Goal: Check status: Check status

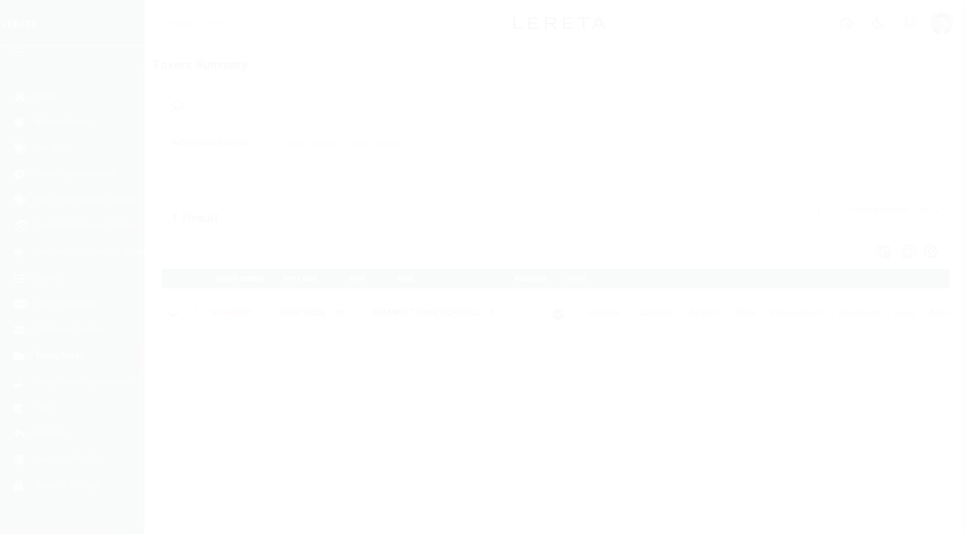
scroll to position [29, 0]
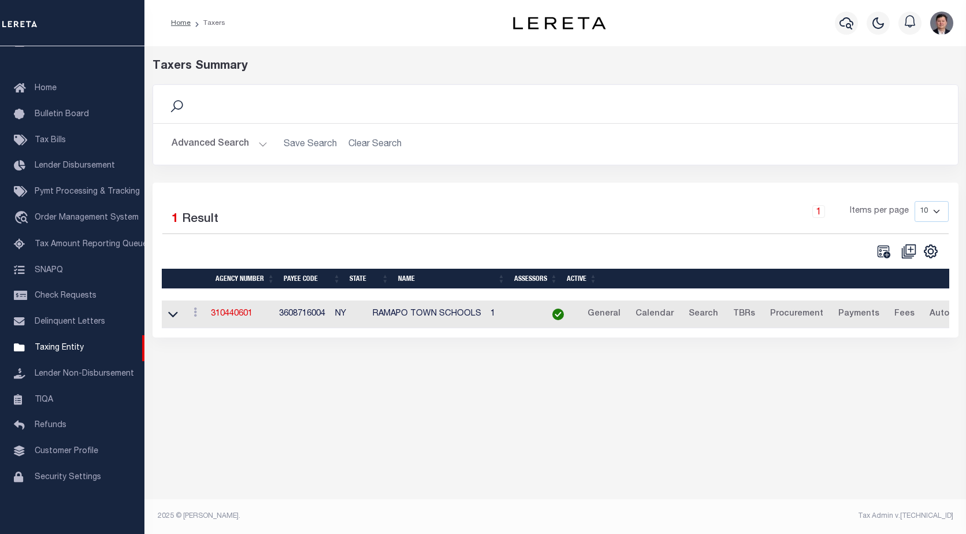
click at [261, 144] on button "Advanced Search" at bounding box center [220, 144] width 96 height 23
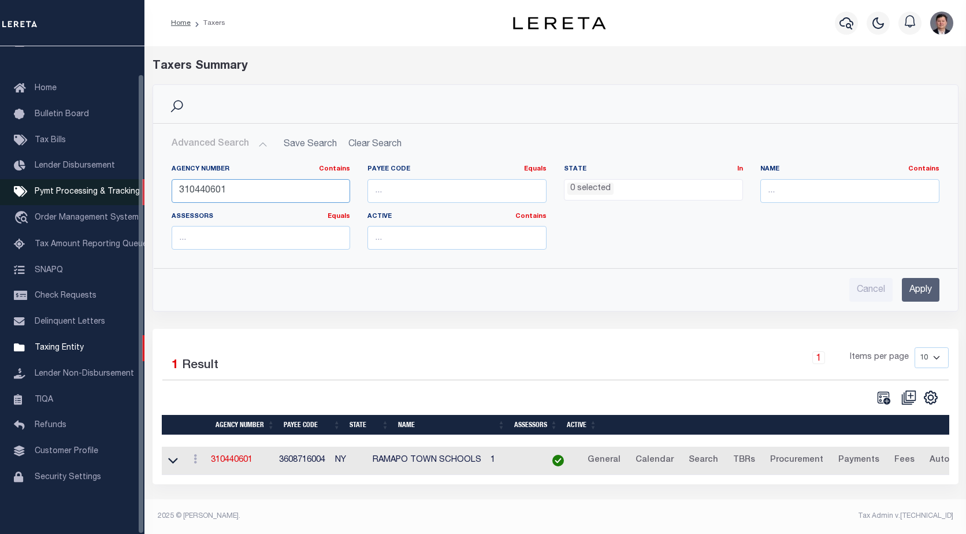
drag, startPoint x: 239, startPoint y: 195, endPoint x: 144, endPoint y: 195, distance: 94.7
click at [144, 195] on div "Home Taxers Profile" at bounding box center [483, 263] width 966 height 527
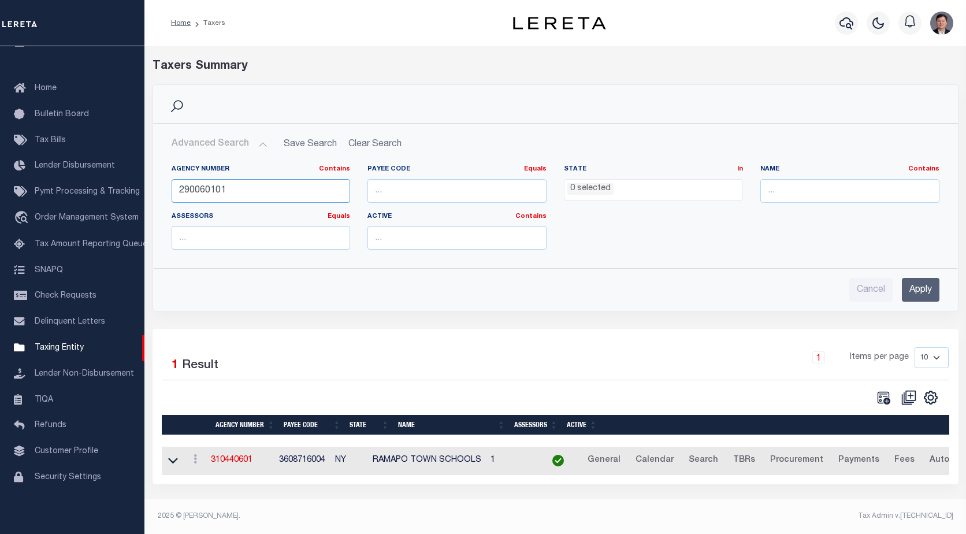
type input "290060101"
click at [924, 291] on input "Apply" at bounding box center [921, 290] width 38 height 24
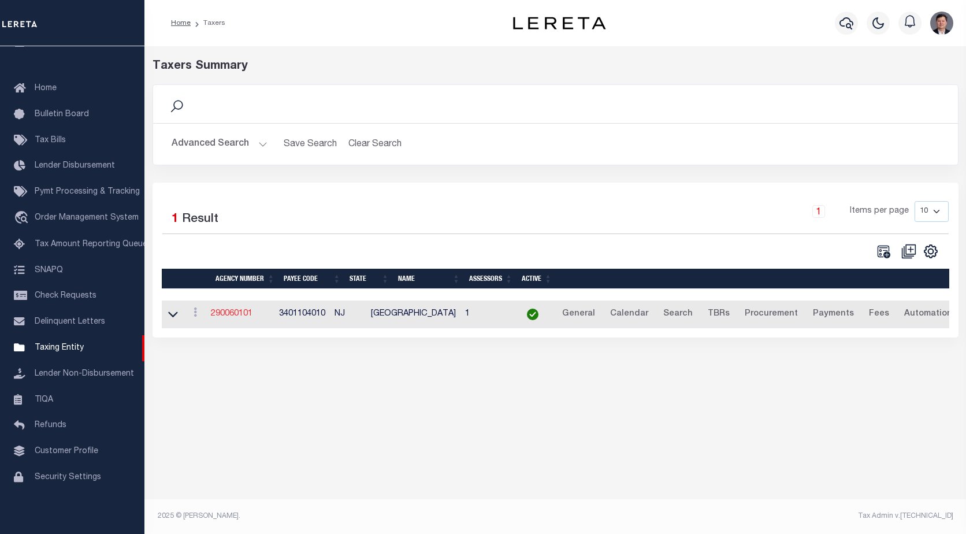
click at [244, 318] on link "290060101" at bounding box center [232, 314] width 42 height 8
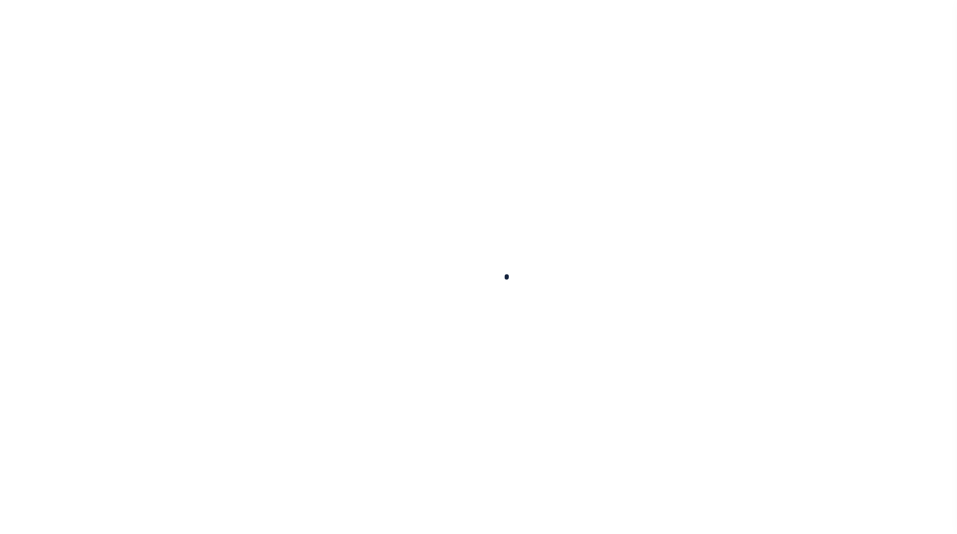
select select
checkbox input "false"
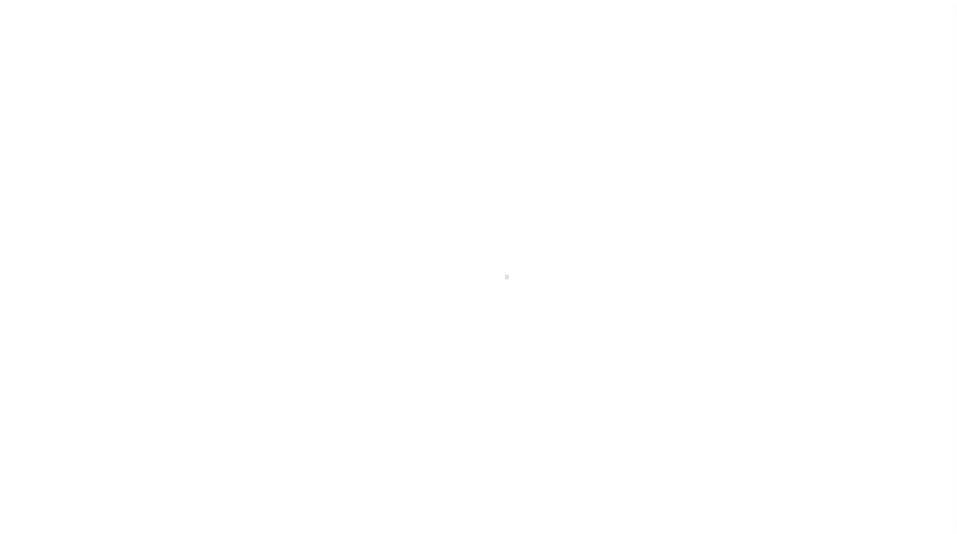
checkbox input "false"
type input "3401104010"
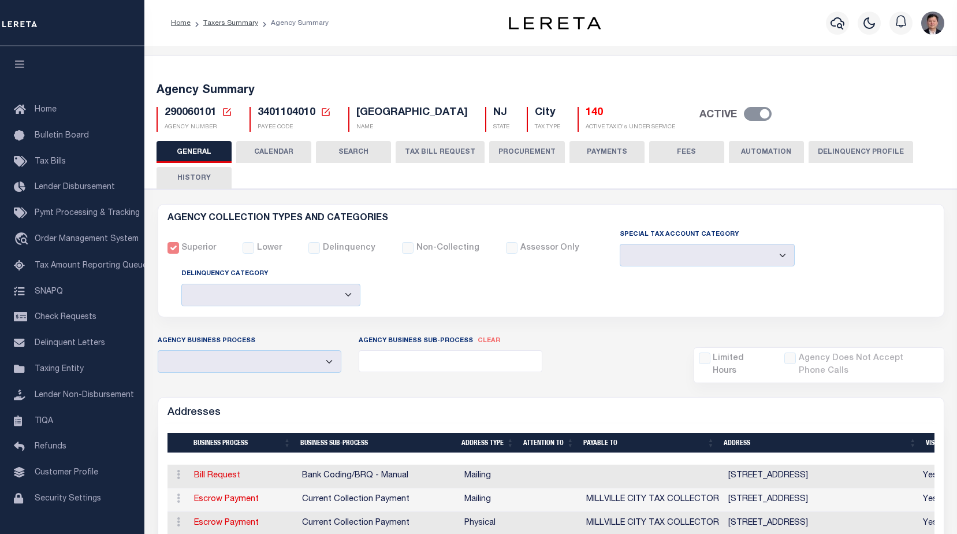
click at [272, 151] on button "CALENDAR" at bounding box center [273, 152] width 75 height 22
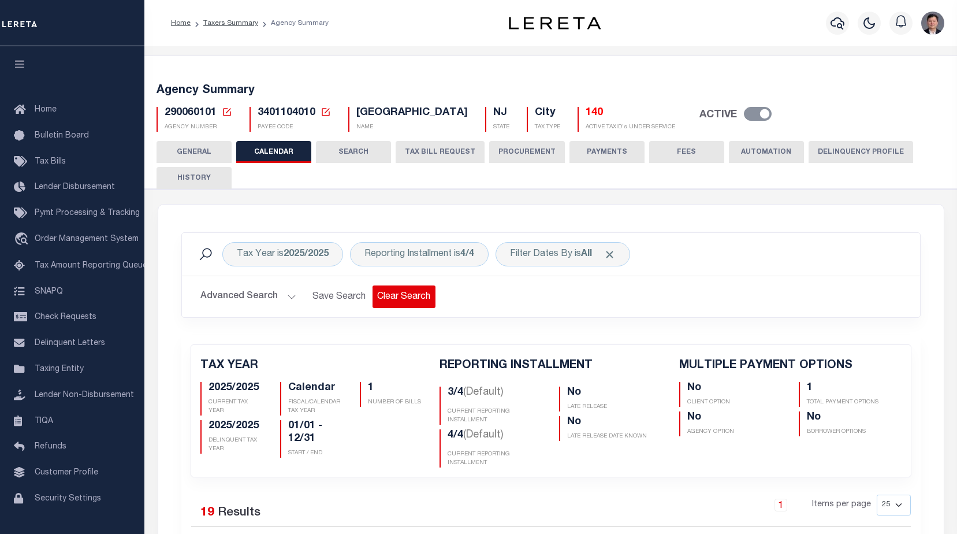
checkbox input "false"
type input "1"
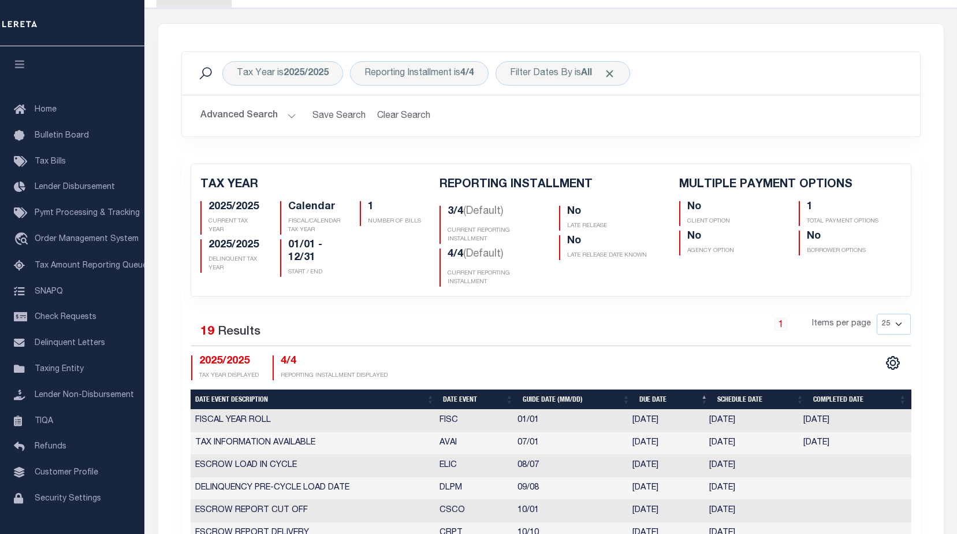
scroll to position [173, 0]
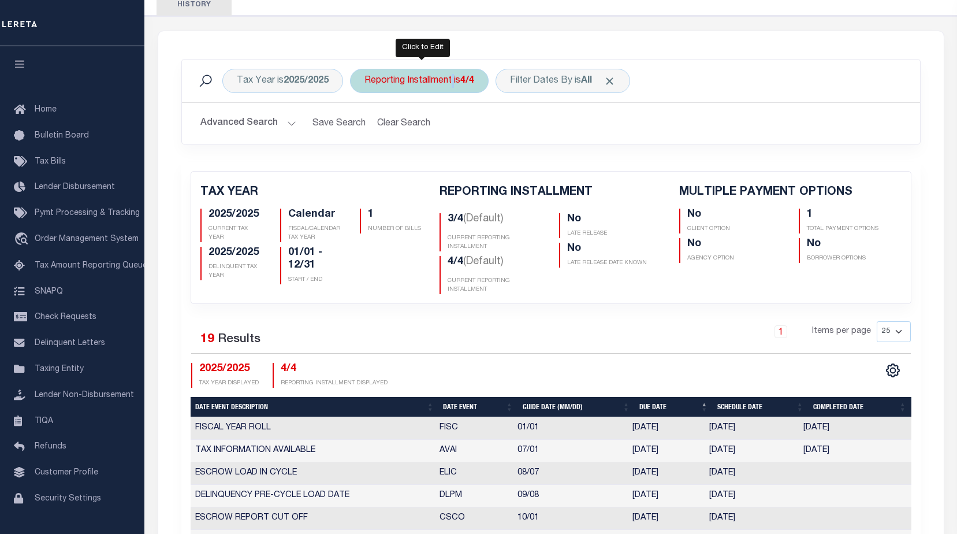
click at [452, 80] on div "Reporting Installment is 4/4" at bounding box center [419, 81] width 139 height 24
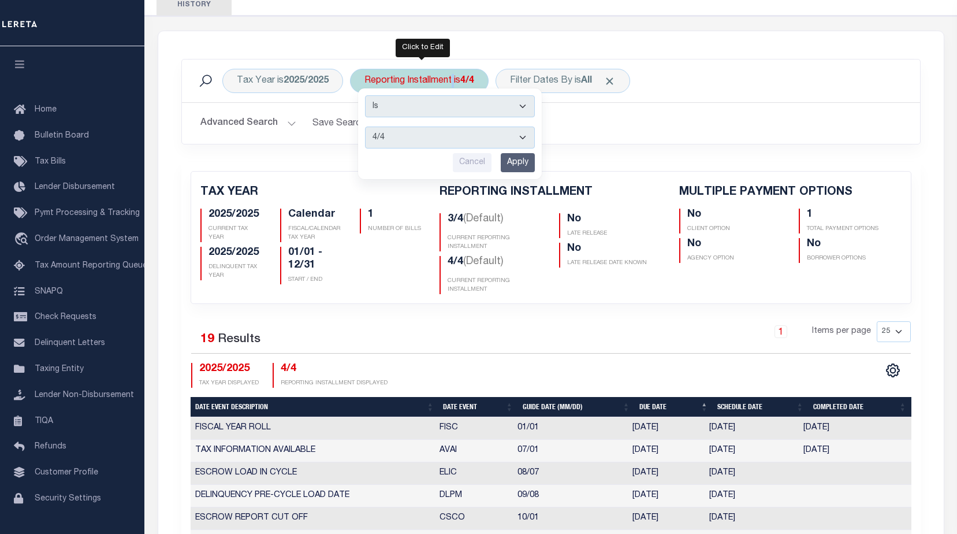
click at [506, 138] on select "1/4 2/4 3/4 4/4" at bounding box center [450, 138] width 170 height 22
select select "3/4"
click at [366, 127] on select "1/4 2/4 3/4 4/4" at bounding box center [450, 138] width 170 height 22
click at [515, 165] on input "Apply" at bounding box center [518, 162] width 34 height 19
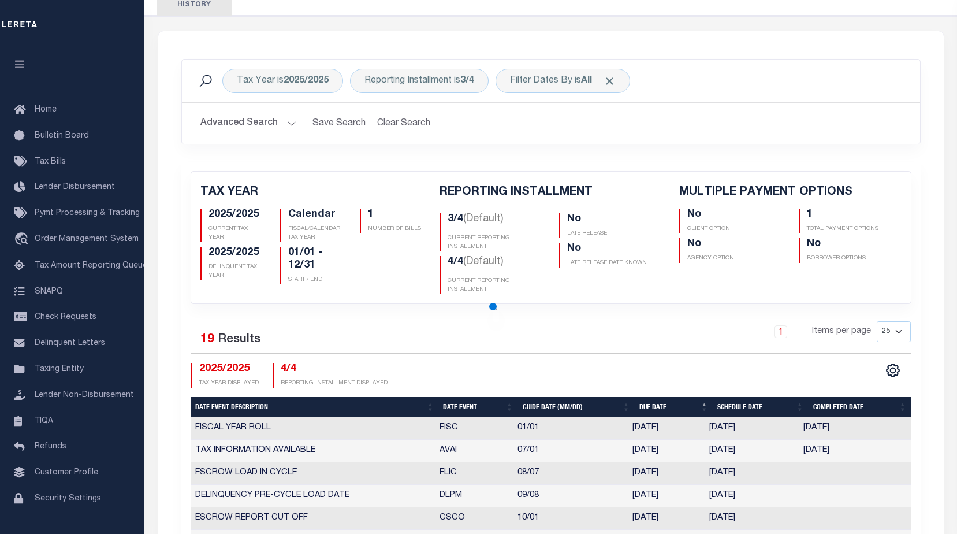
checkbox input "false"
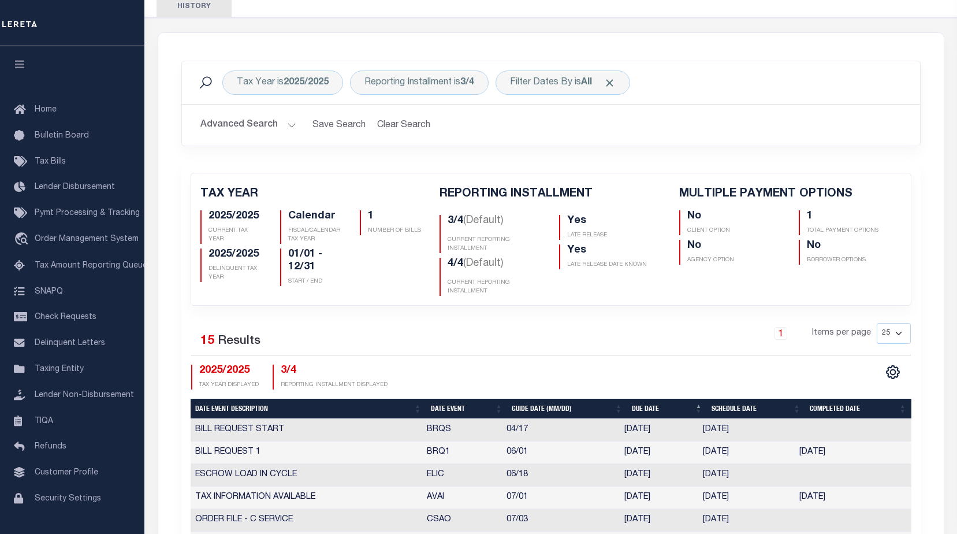
scroll to position [78, 0]
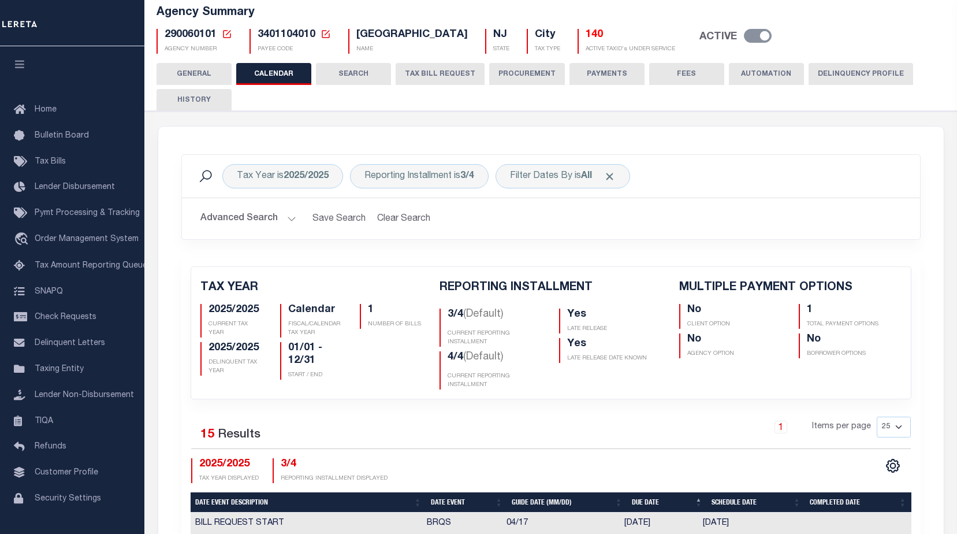
click at [198, 100] on button "HISTORY" at bounding box center [194, 100] width 75 height 22
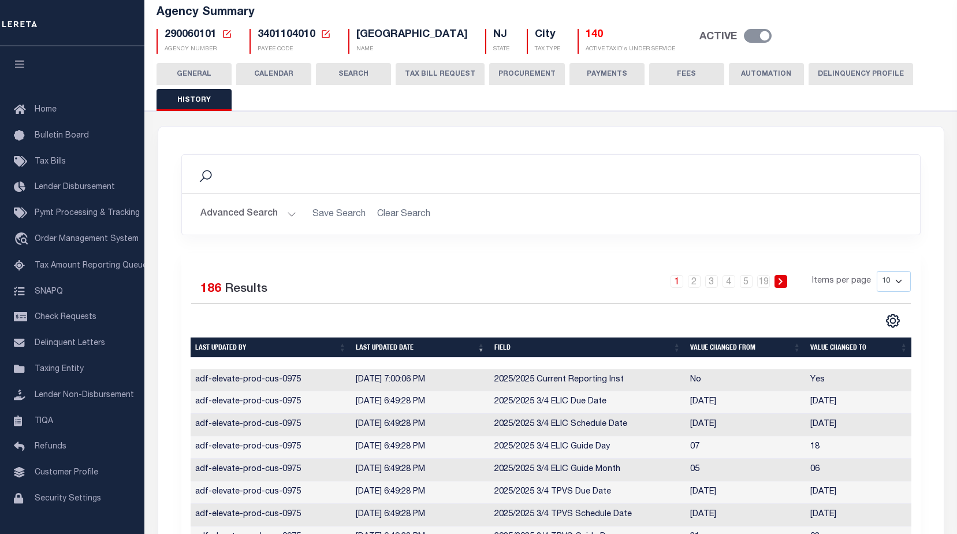
scroll to position [194, 0]
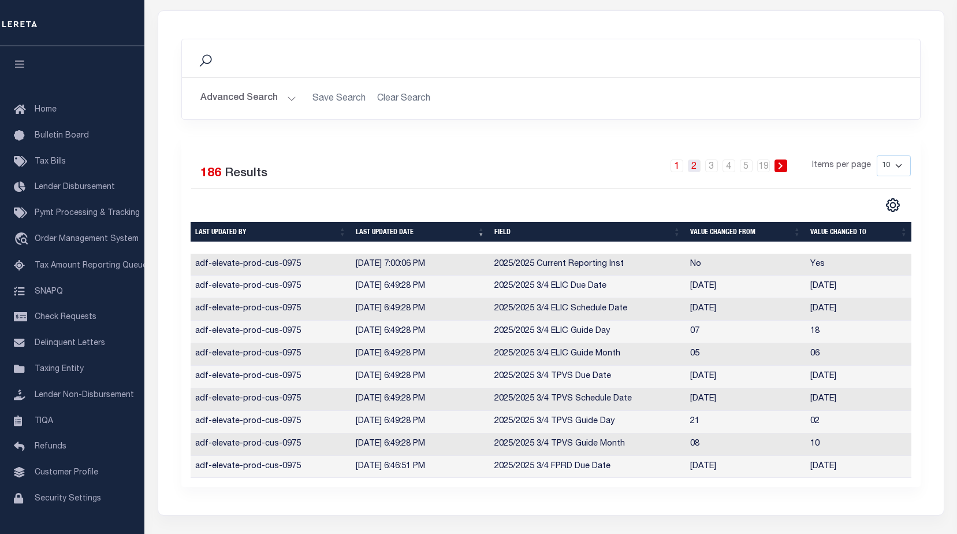
click at [693, 165] on link "2" at bounding box center [694, 165] width 13 height 13
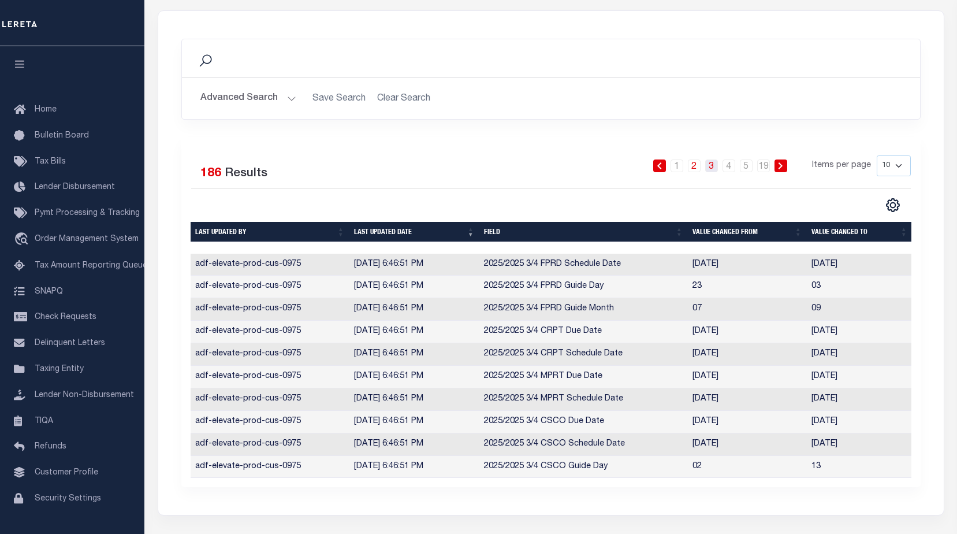
click at [711, 169] on link "3" at bounding box center [711, 165] width 13 height 13
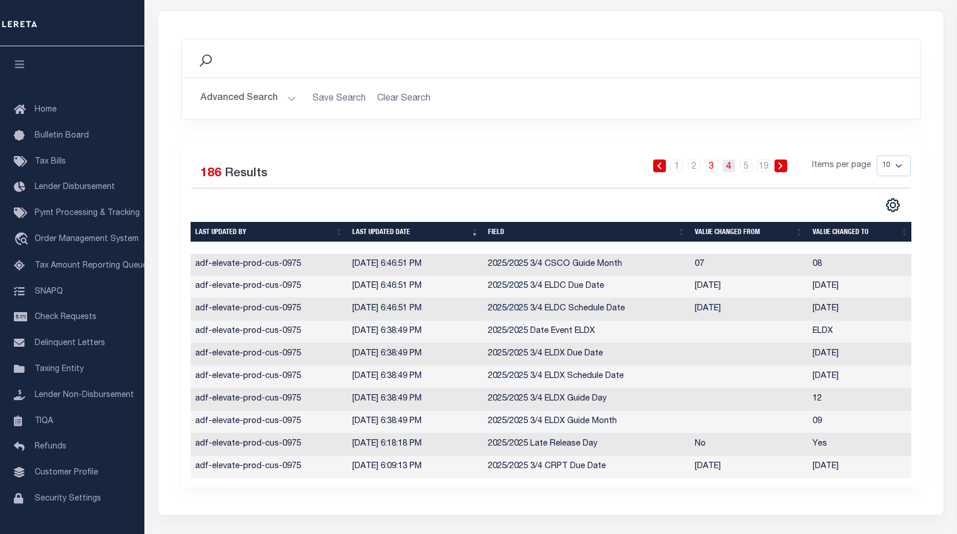
click at [734, 166] on link "4" at bounding box center [729, 165] width 13 height 13
click at [747, 169] on link "5" at bounding box center [746, 165] width 13 height 13
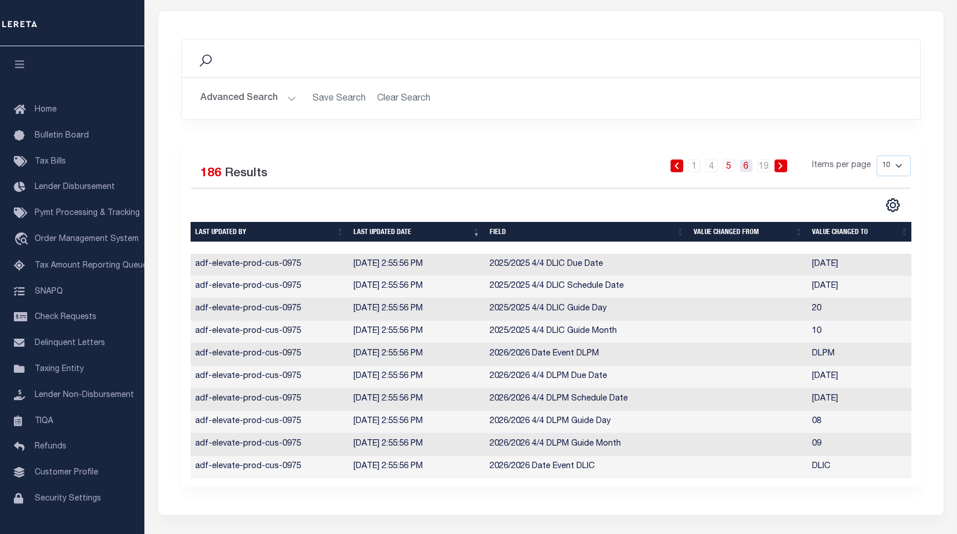
click at [747, 168] on link "6" at bounding box center [746, 165] width 13 height 13
click at [745, 168] on link "7" at bounding box center [746, 165] width 13 height 13
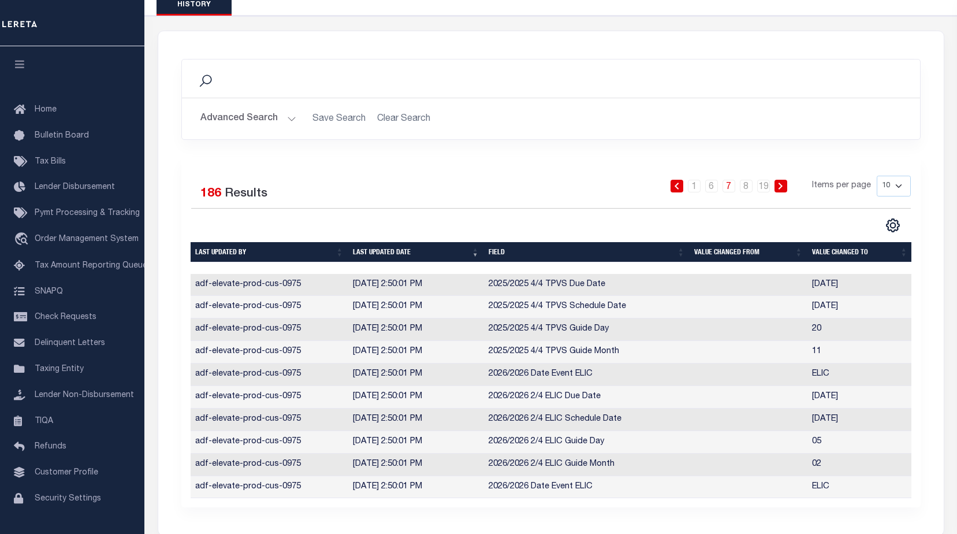
scroll to position [0, 0]
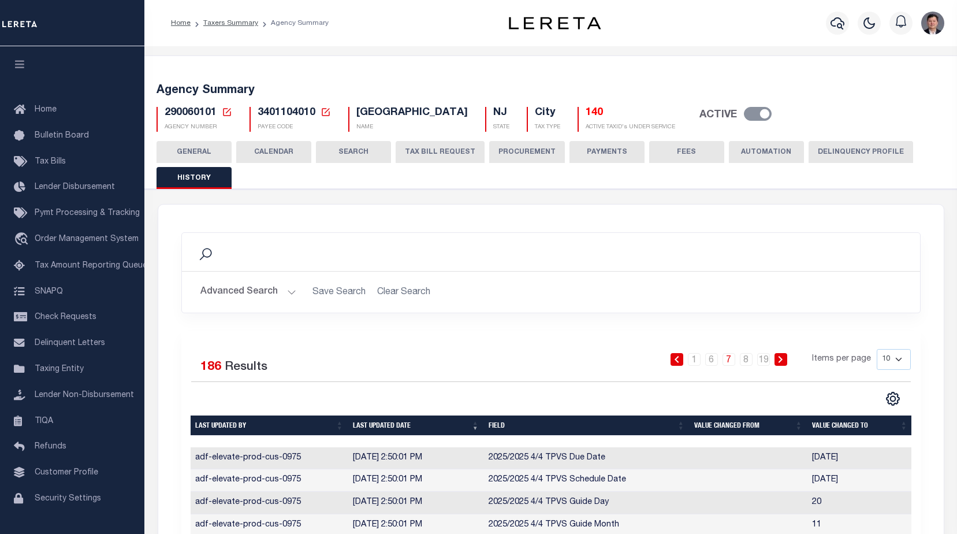
click at [274, 154] on button "CALENDAR" at bounding box center [273, 152] width 75 height 22
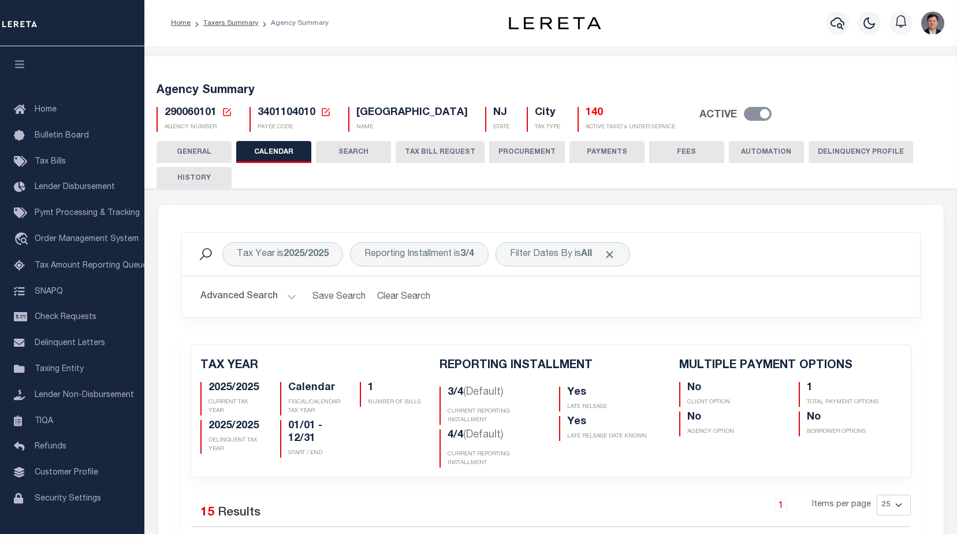
drag, startPoint x: 196, startPoint y: 174, endPoint x: 278, endPoint y: 202, distance: 87.0
click at [196, 174] on button "HISTORY" at bounding box center [194, 178] width 75 height 22
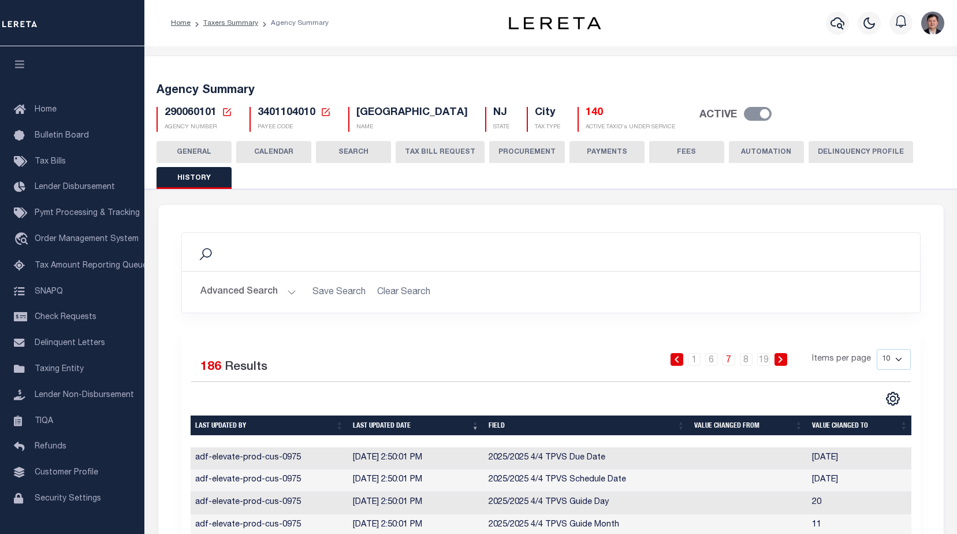
scroll to position [173, 0]
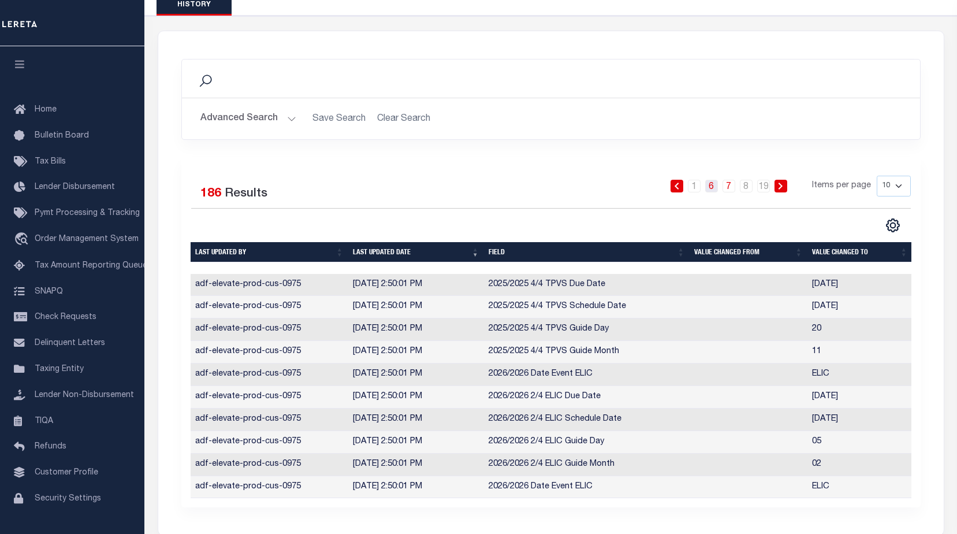
click at [711, 188] on link "6" at bounding box center [711, 186] width 13 height 13
click at [711, 188] on link "5" at bounding box center [711, 186] width 13 height 13
click at [711, 189] on link "4" at bounding box center [711, 186] width 13 height 13
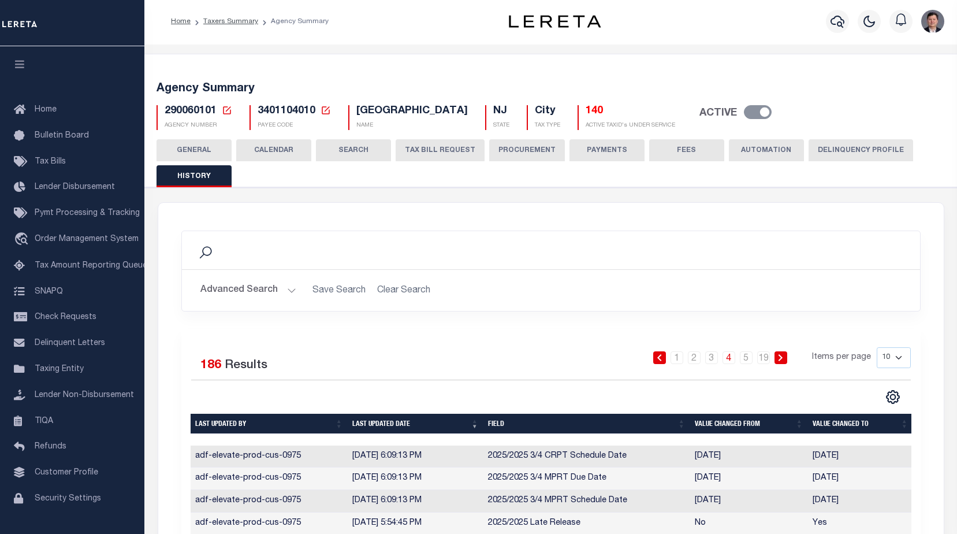
scroll to position [0, 0]
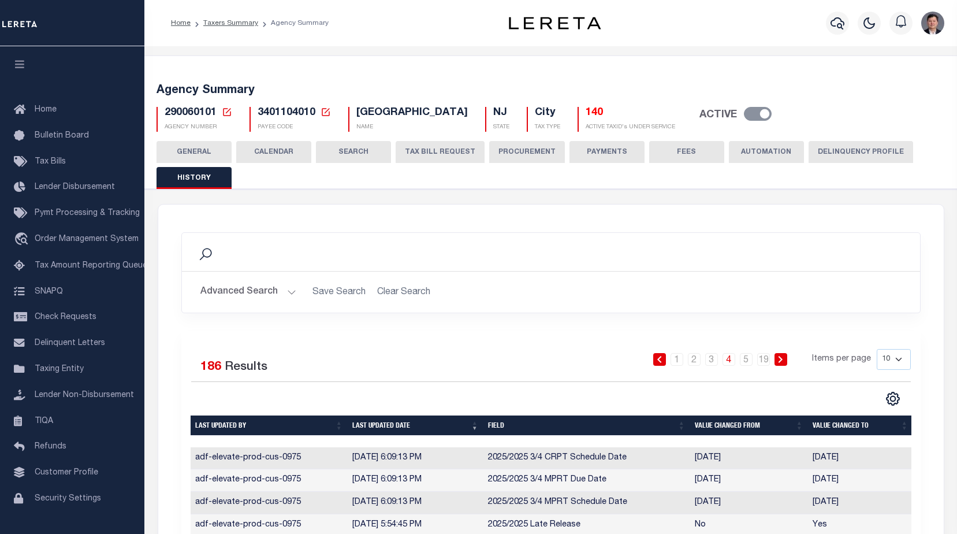
drag, startPoint x: 272, startPoint y: 150, endPoint x: 280, endPoint y: 151, distance: 8.2
click at [272, 149] on button "CALENDAR" at bounding box center [273, 152] width 75 height 22
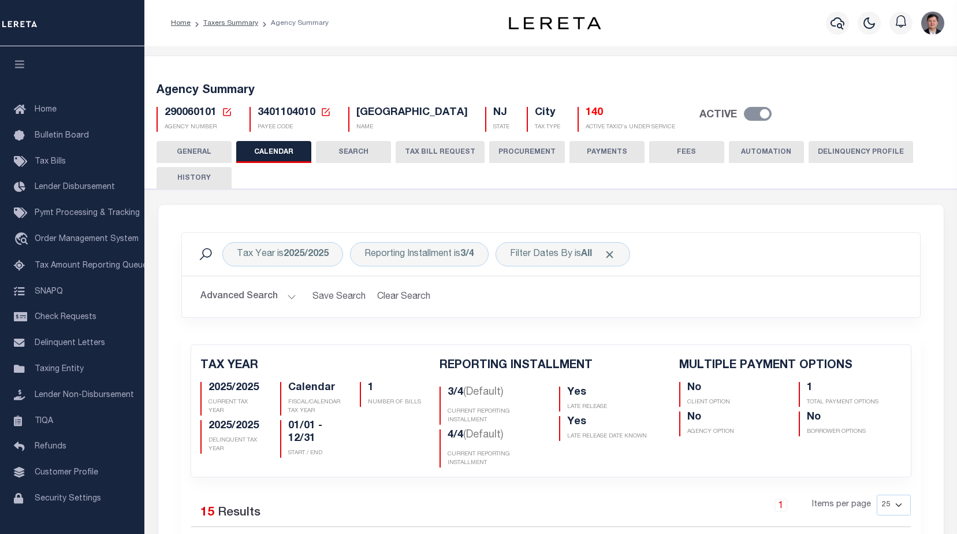
click at [196, 184] on button "HISTORY" at bounding box center [194, 178] width 75 height 22
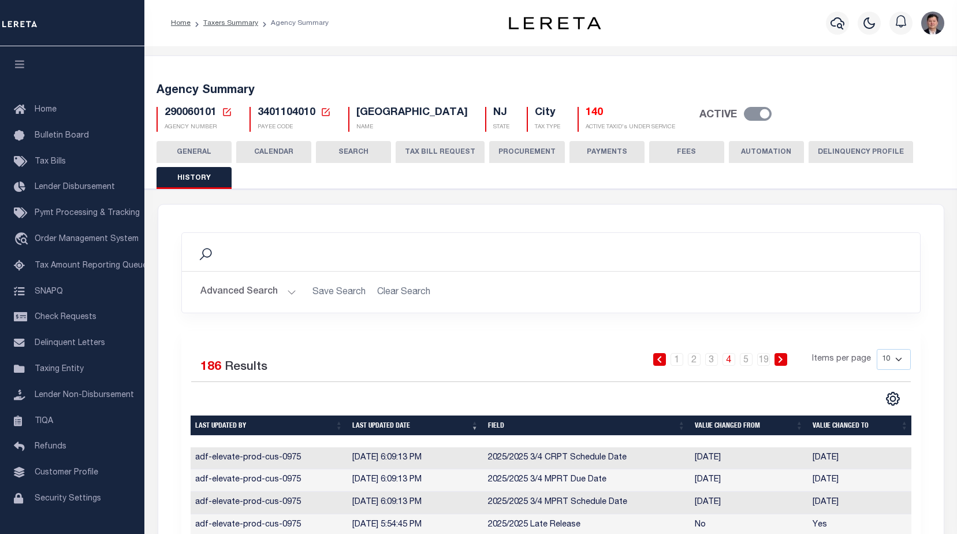
click at [229, 111] on icon at bounding box center [227, 112] width 10 height 10
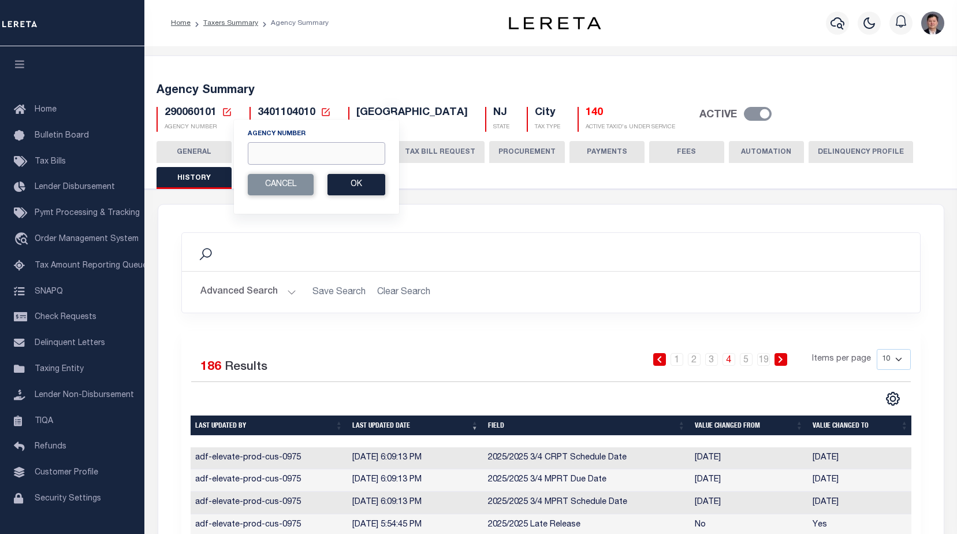
click at [303, 155] on input "Agency Number" at bounding box center [316, 153] width 137 height 23
type input "290070101"
click at [358, 183] on button "Ok" at bounding box center [357, 184] width 58 height 21
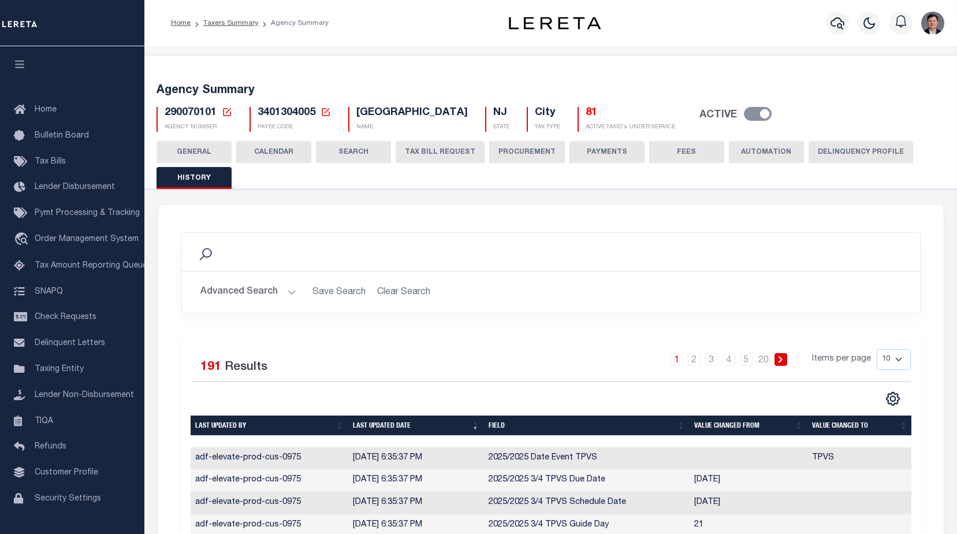
click at [288, 151] on button "CALENDAR" at bounding box center [273, 152] width 75 height 22
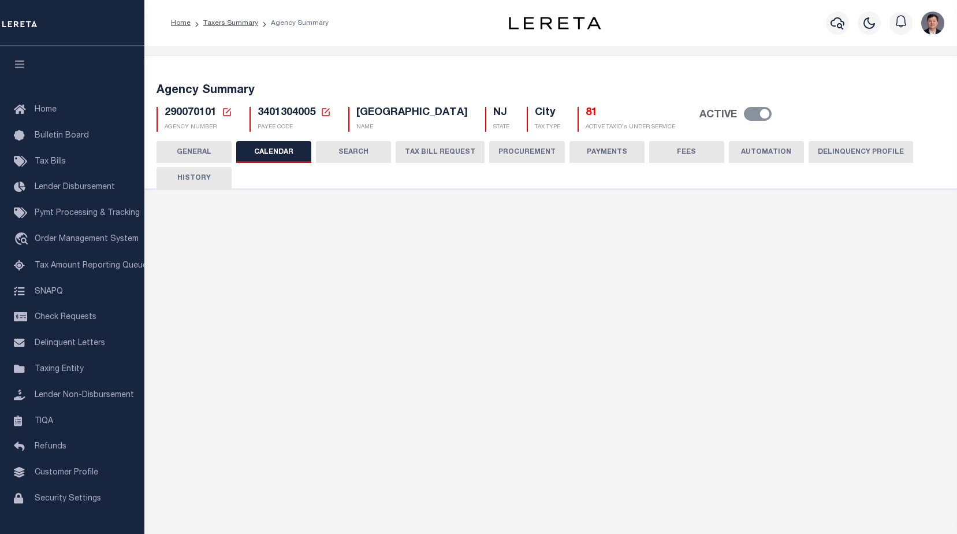
checkbox input "false"
type input "1"
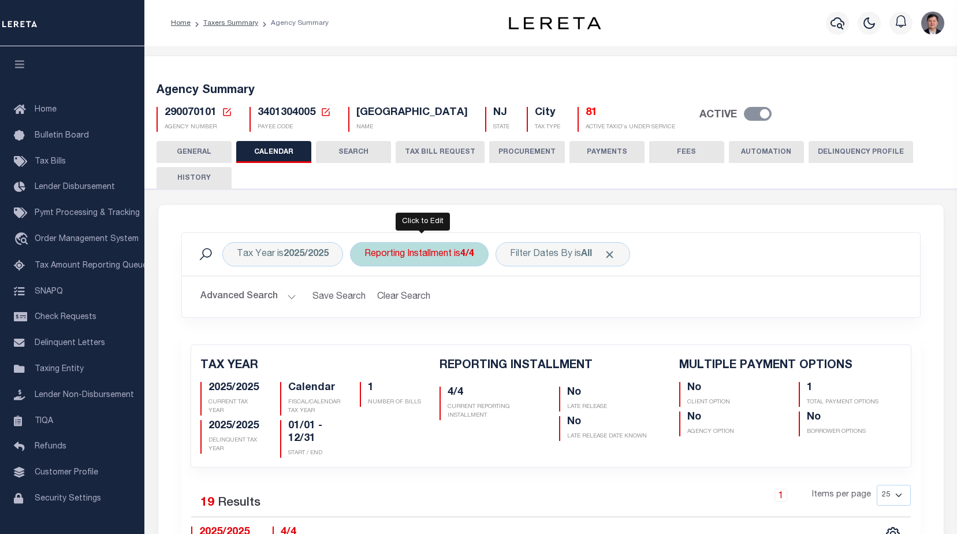
click at [448, 254] on div "Reporting Installment is 4/4" at bounding box center [419, 254] width 139 height 24
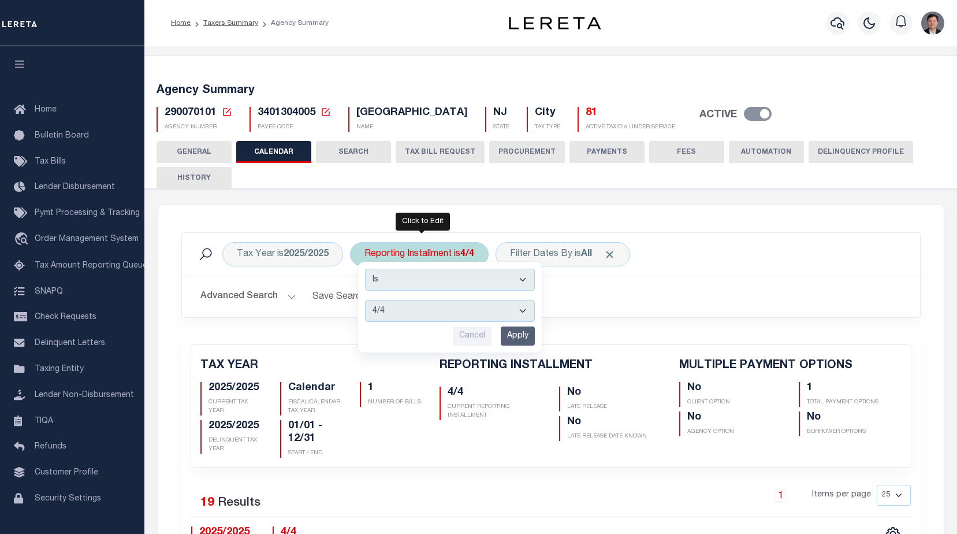
click at [449, 307] on select "1/4 2/4 3/4 4/4" at bounding box center [450, 311] width 170 height 22
select select "3/4"
click at [366, 300] on select "1/4 2/4 3/4 4/4" at bounding box center [450, 311] width 170 height 22
click at [512, 335] on input "Apply" at bounding box center [518, 335] width 34 height 19
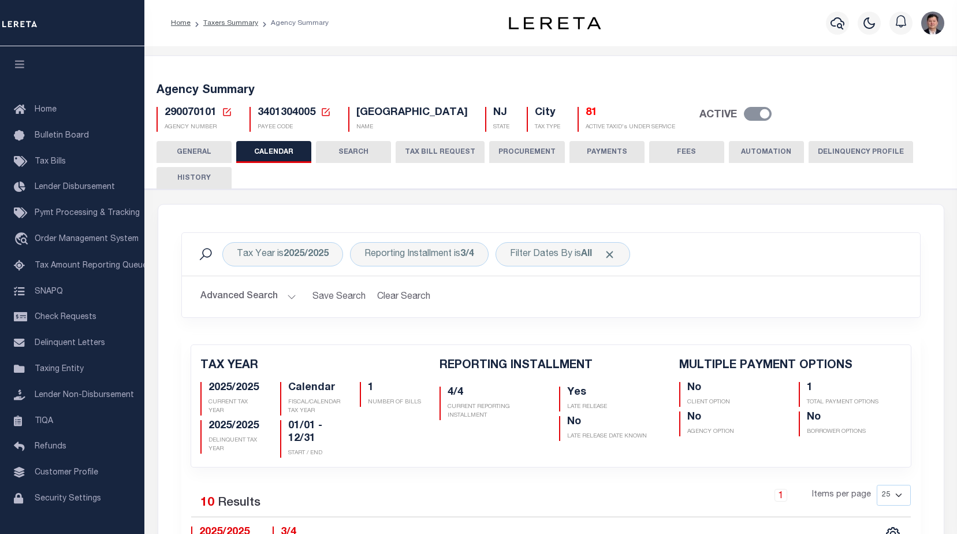
checkbox input "false"
click at [203, 179] on button "HISTORY" at bounding box center [194, 178] width 75 height 22
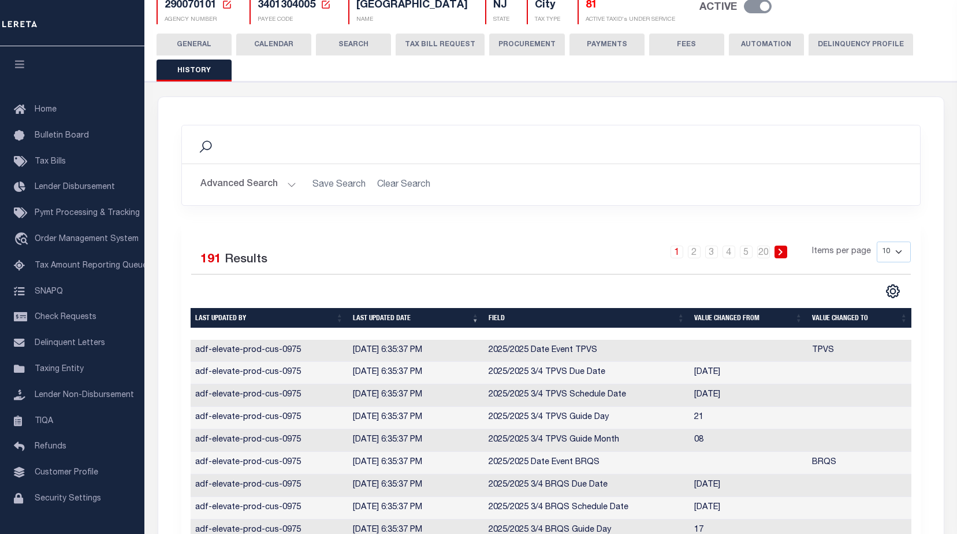
scroll to position [231, 0]
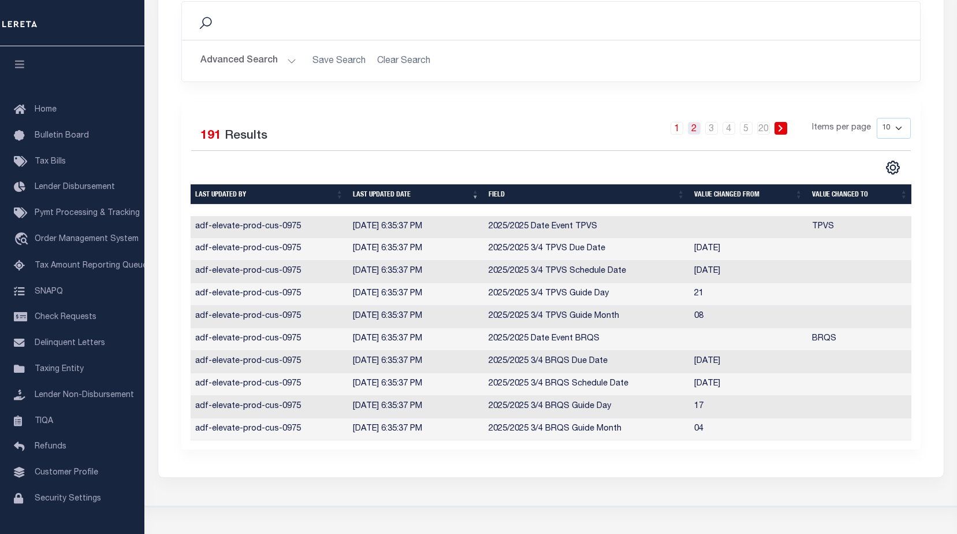
click at [695, 131] on link "2" at bounding box center [694, 128] width 13 height 13
click at [709, 130] on link "3" at bounding box center [711, 128] width 13 height 13
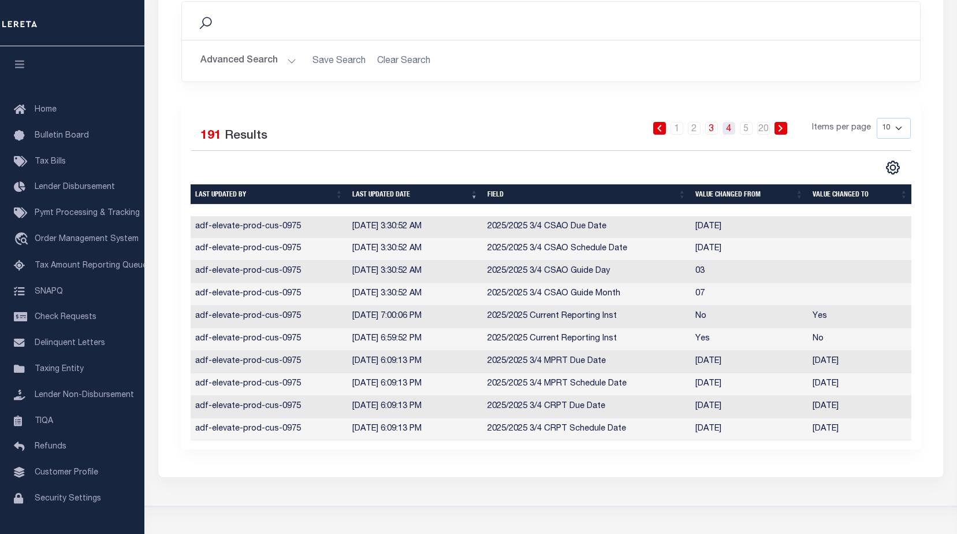
click at [727, 129] on link "4" at bounding box center [729, 128] width 13 height 13
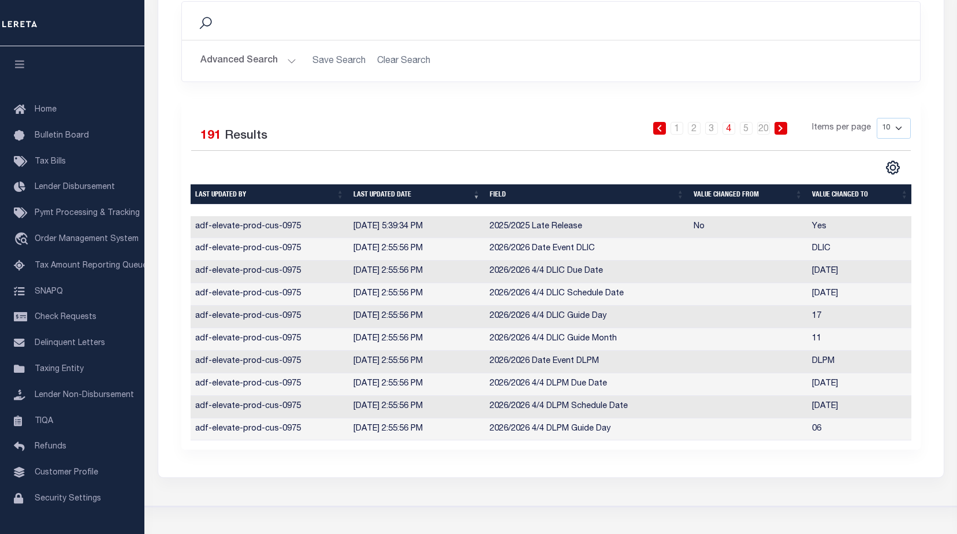
scroll to position [0, 0]
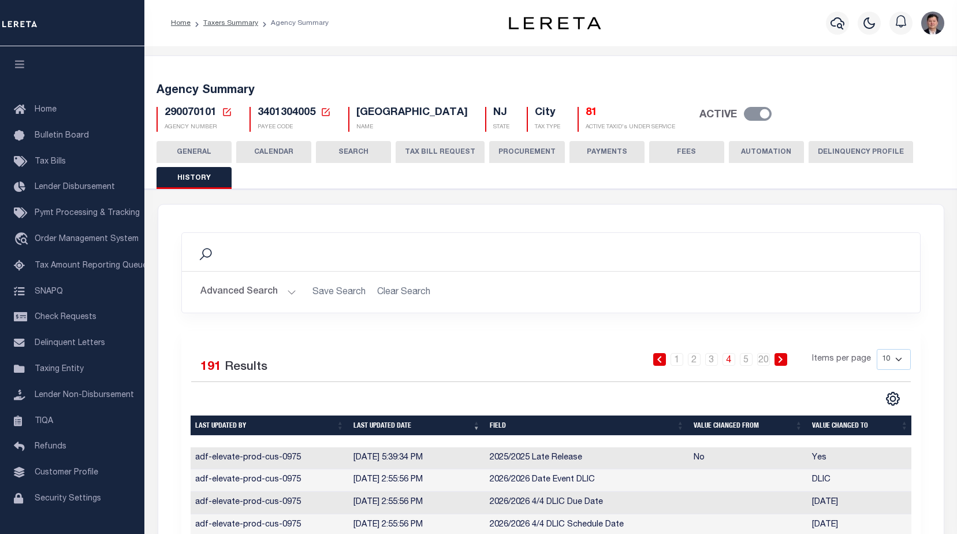
click at [273, 159] on button "CALENDAR" at bounding box center [273, 152] width 75 height 22
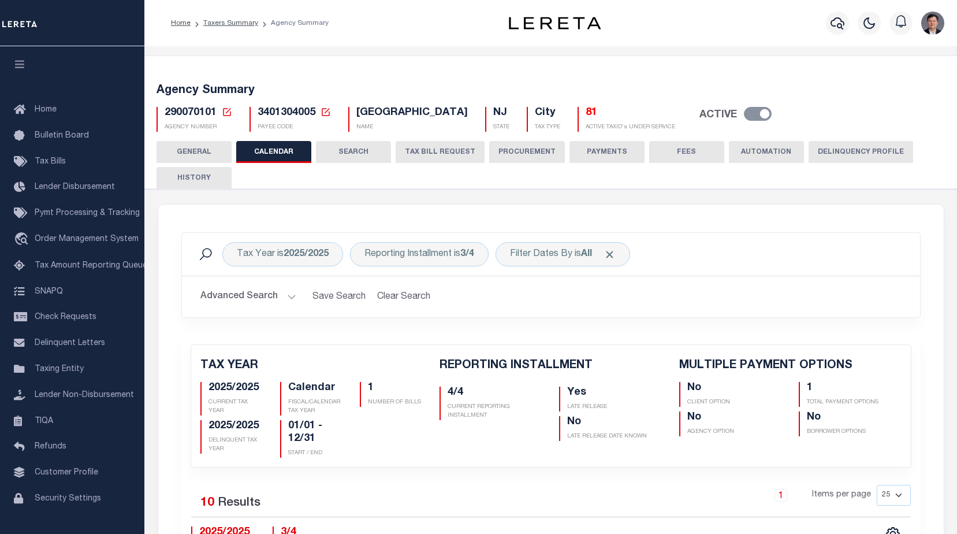
click at [225, 111] on icon at bounding box center [227, 112] width 10 height 10
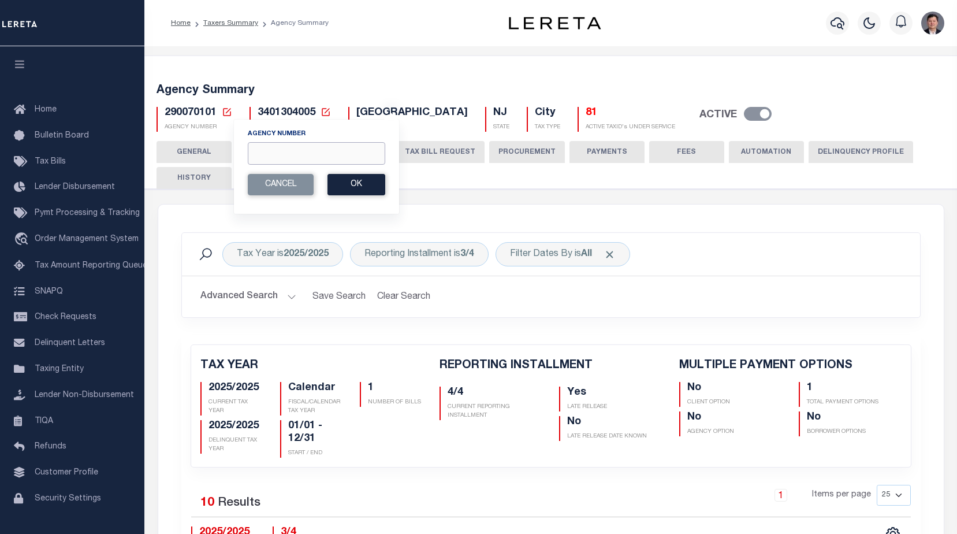
click at [284, 158] on input "Agency Number" at bounding box center [316, 153] width 137 height 23
type input "290060101"
click at [358, 185] on button "Ok" at bounding box center [357, 184] width 58 height 21
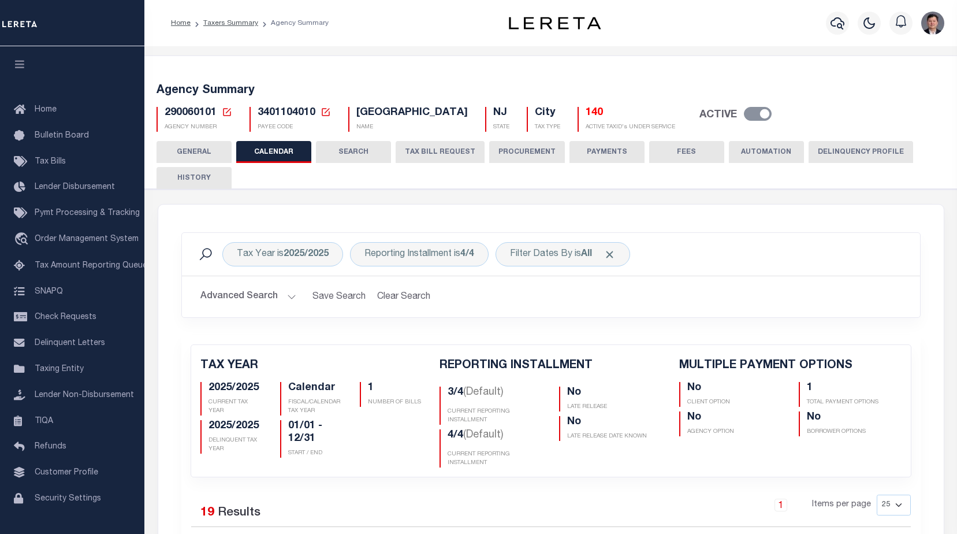
click at [211, 175] on button "HISTORY" at bounding box center [194, 178] width 75 height 22
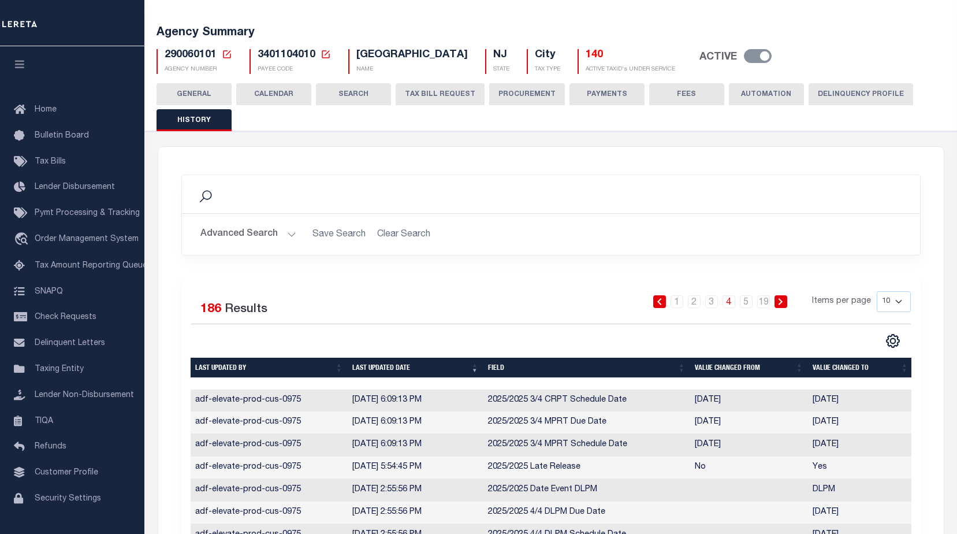
scroll to position [173, 0]
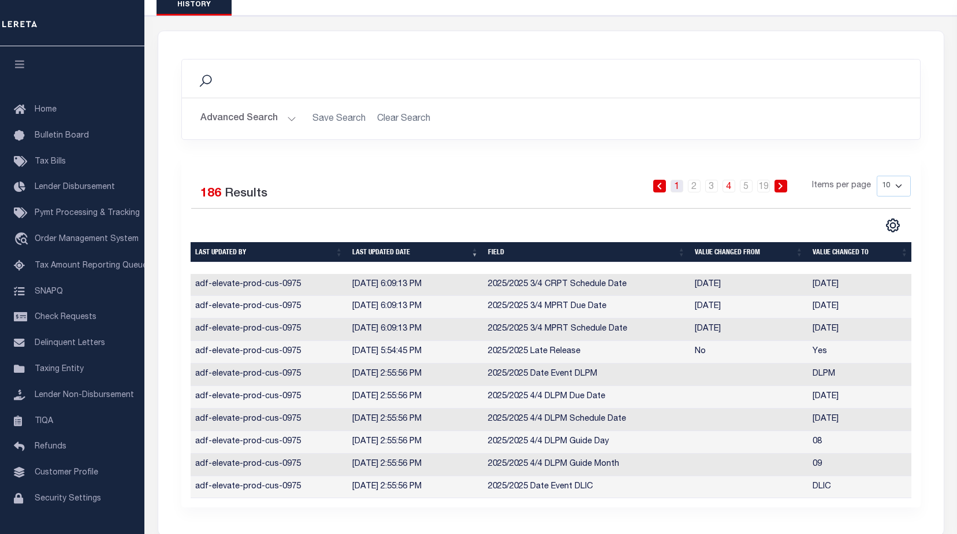
click at [682, 187] on link "1" at bounding box center [677, 186] width 13 height 13
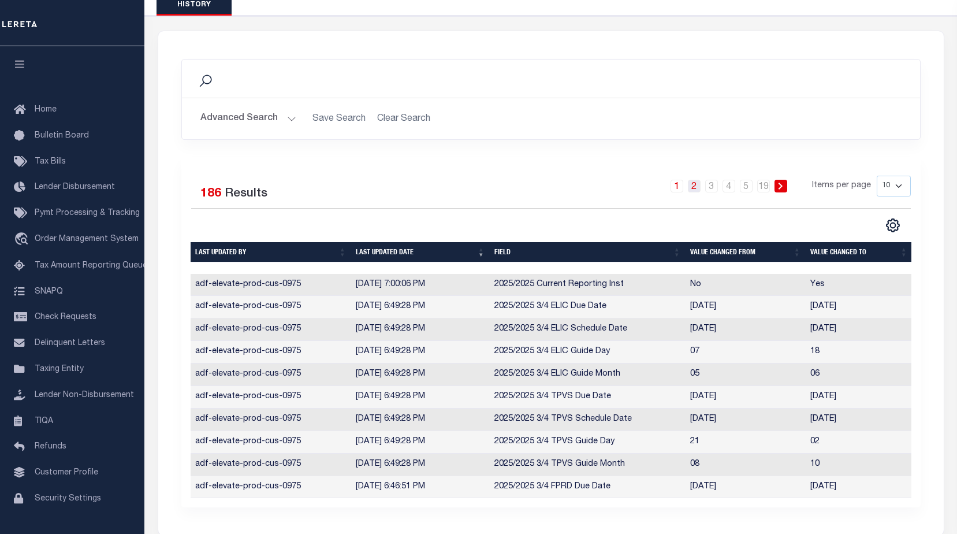
click at [700, 188] on link "2" at bounding box center [694, 186] width 13 height 13
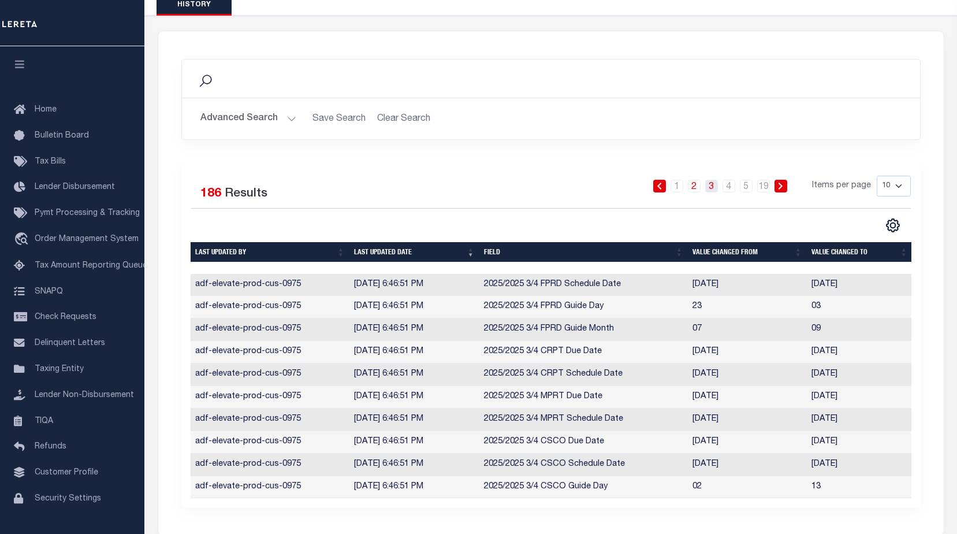
click at [713, 184] on link "3" at bounding box center [711, 186] width 13 height 13
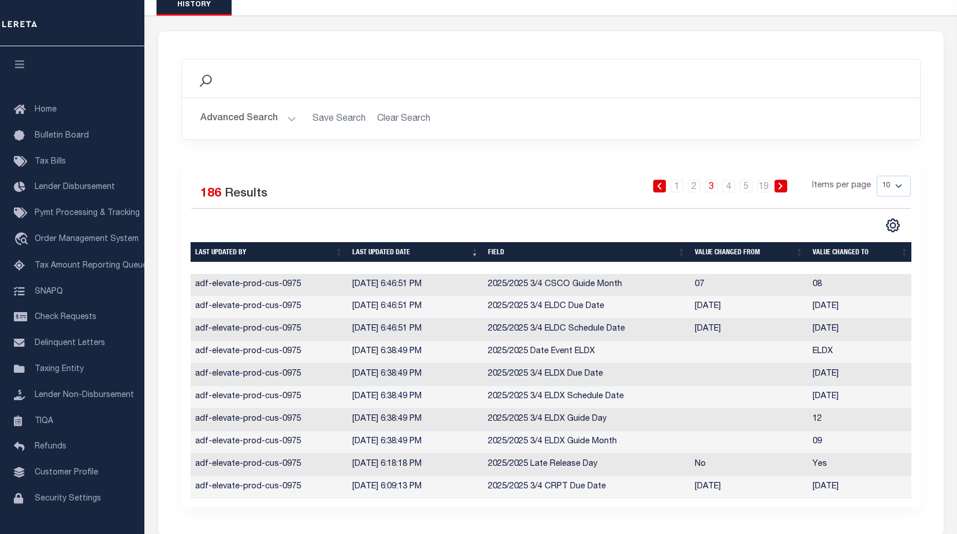
scroll to position [231, 0]
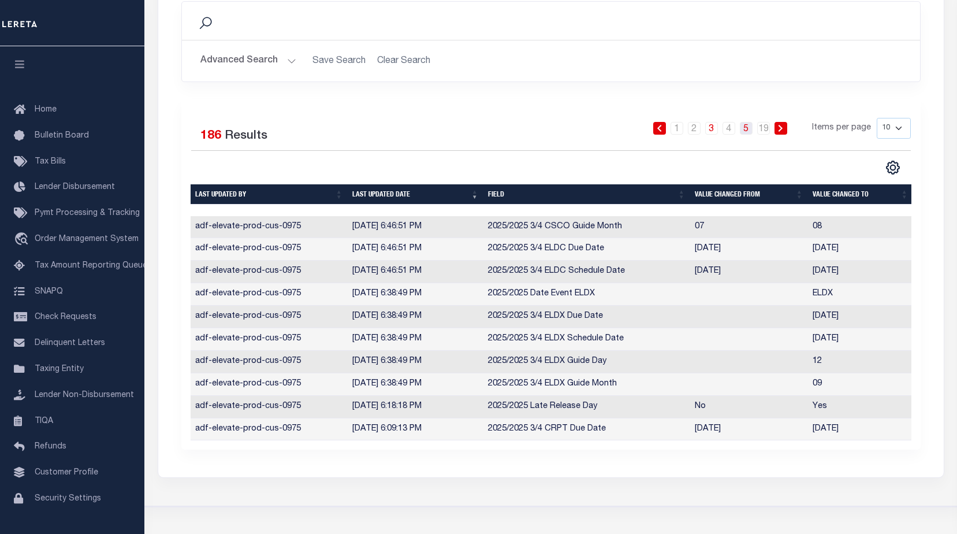
click at [748, 131] on link "5" at bounding box center [746, 128] width 13 height 13
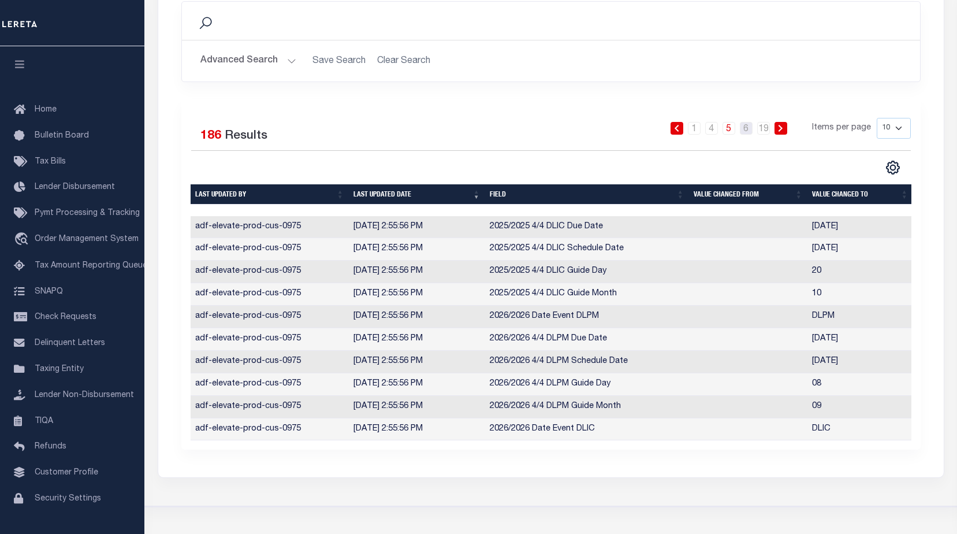
click at [748, 133] on link "6" at bounding box center [746, 128] width 13 height 13
click at [715, 132] on link "5" at bounding box center [711, 128] width 13 height 13
click at [713, 129] on link "4" at bounding box center [711, 128] width 13 height 13
click at [712, 128] on link "3" at bounding box center [711, 128] width 13 height 13
